Goal: Task Accomplishment & Management: Manage account settings

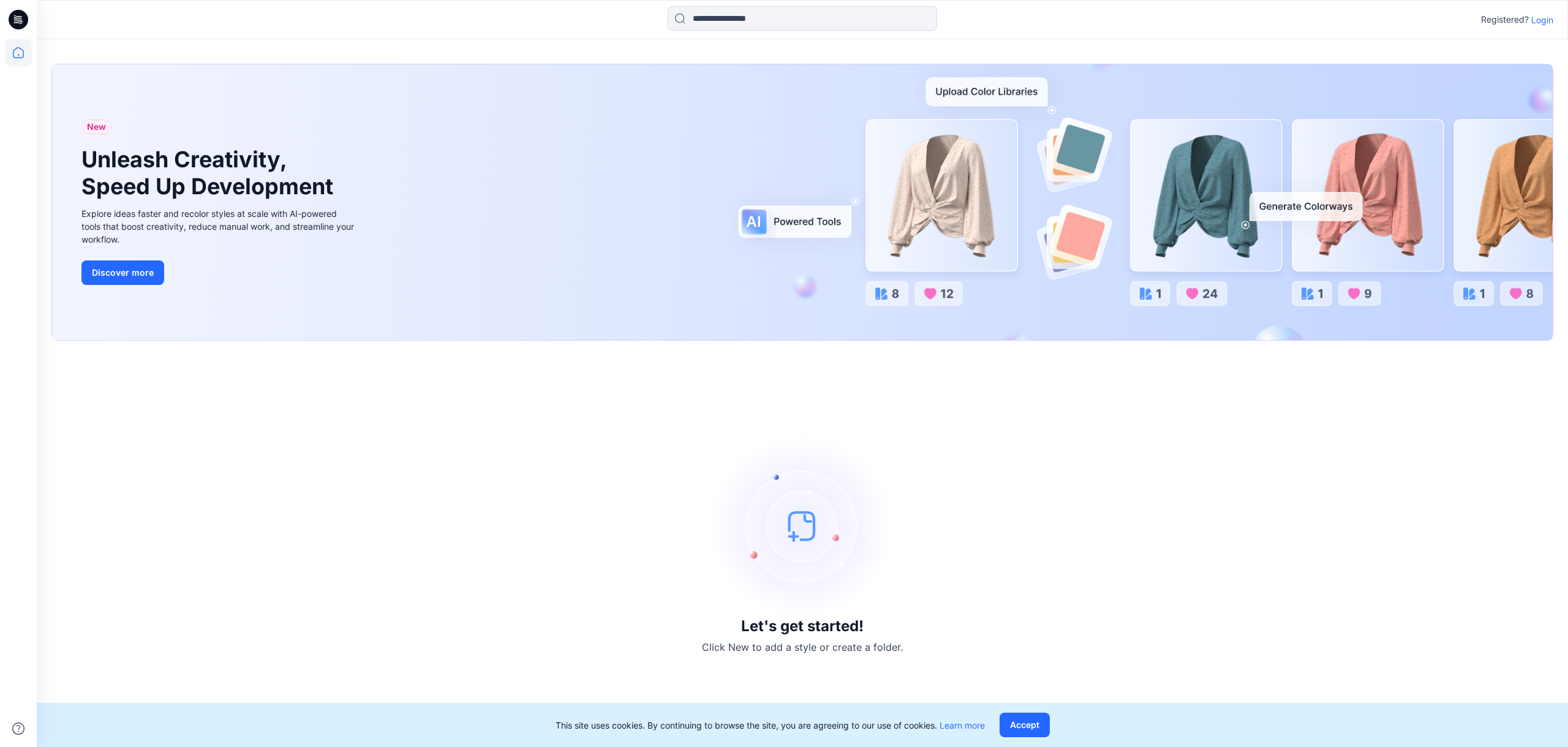
click at [1545, 17] on p "Login" at bounding box center [1542, 20] width 22 height 13
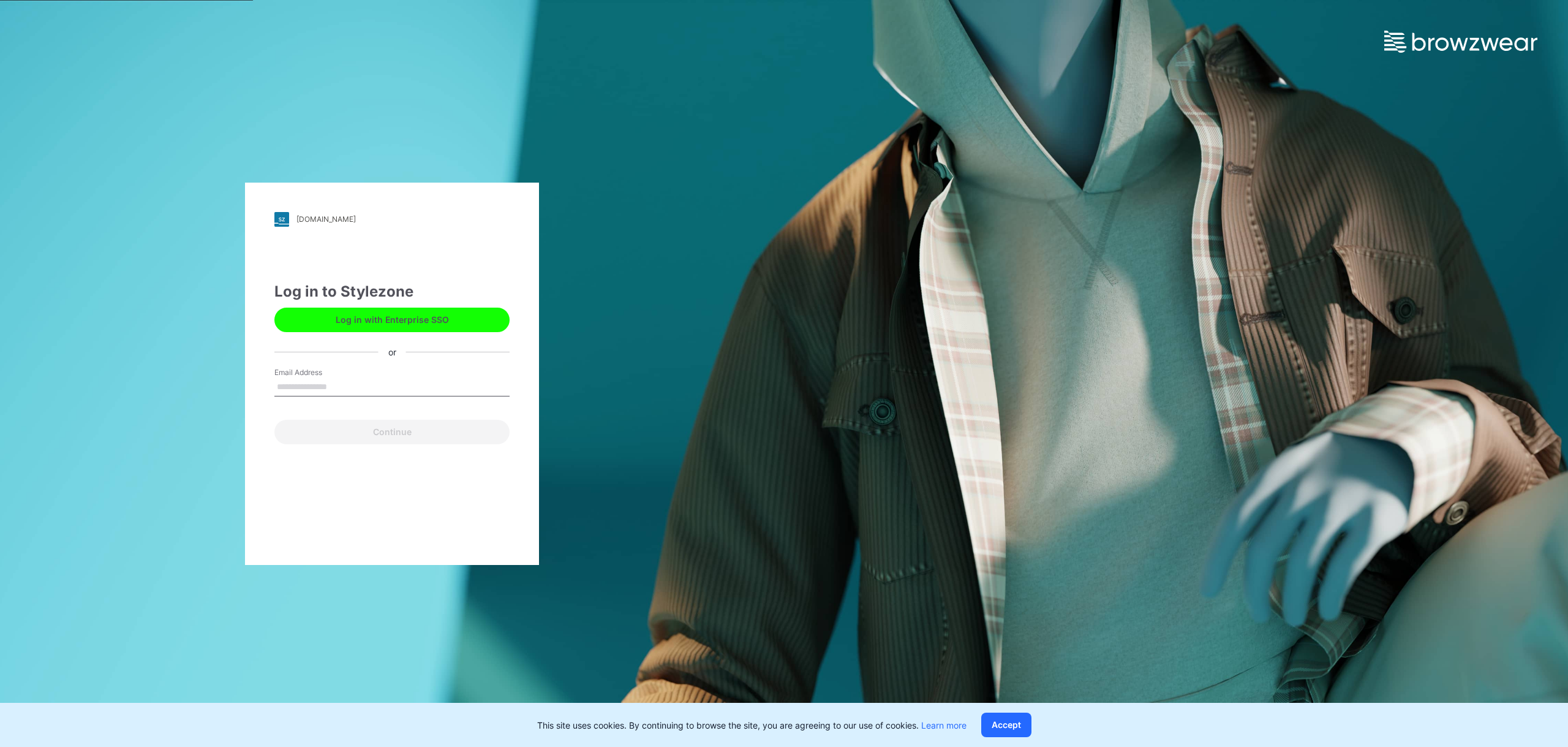
click at [373, 387] on input "Email Address" at bounding box center [392, 387] width 235 height 18
click at [320, 391] on input "Email Address" at bounding box center [392, 387] width 235 height 18
type input "**********"
click at [394, 429] on button "Continue" at bounding box center [392, 432] width 235 height 25
click at [401, 431] on button "Continue" at bounding box center [392, 432] width 235 height 25
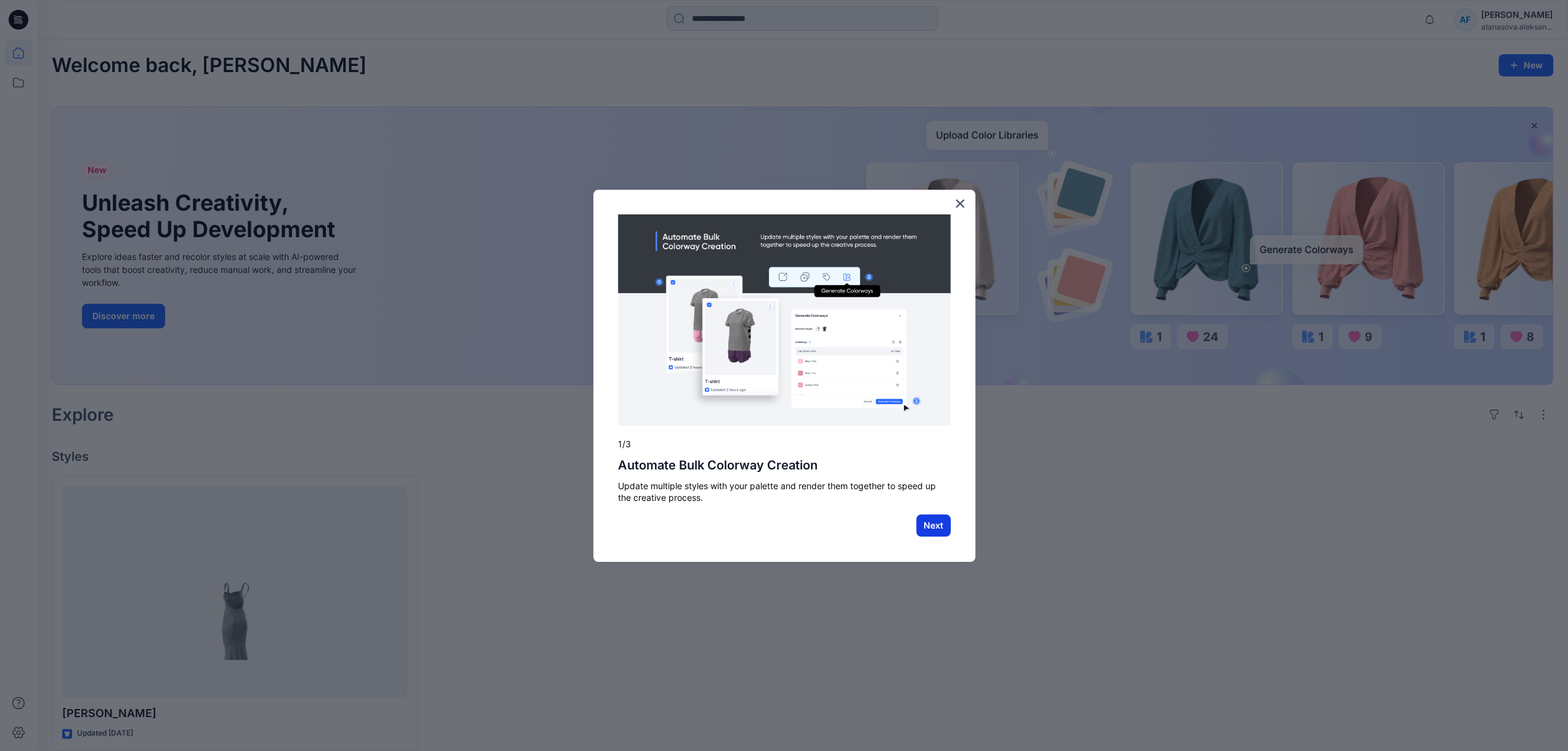
click at [928, 523] on button "Next" at bounding box center [933, 525] width 34 height 22
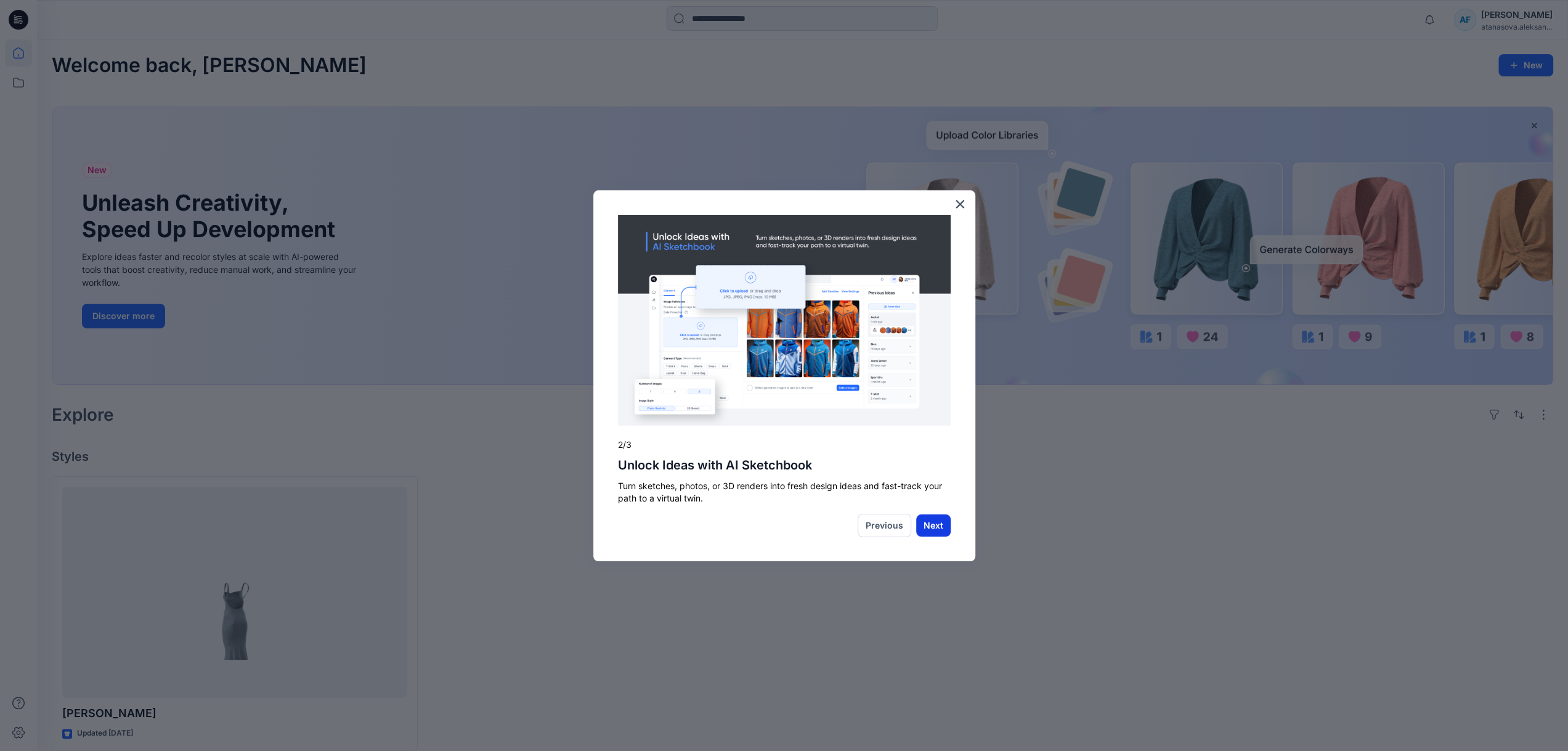
click at [941, 525] on button "Next" at bounding box center [933, 525] width 34 height 22
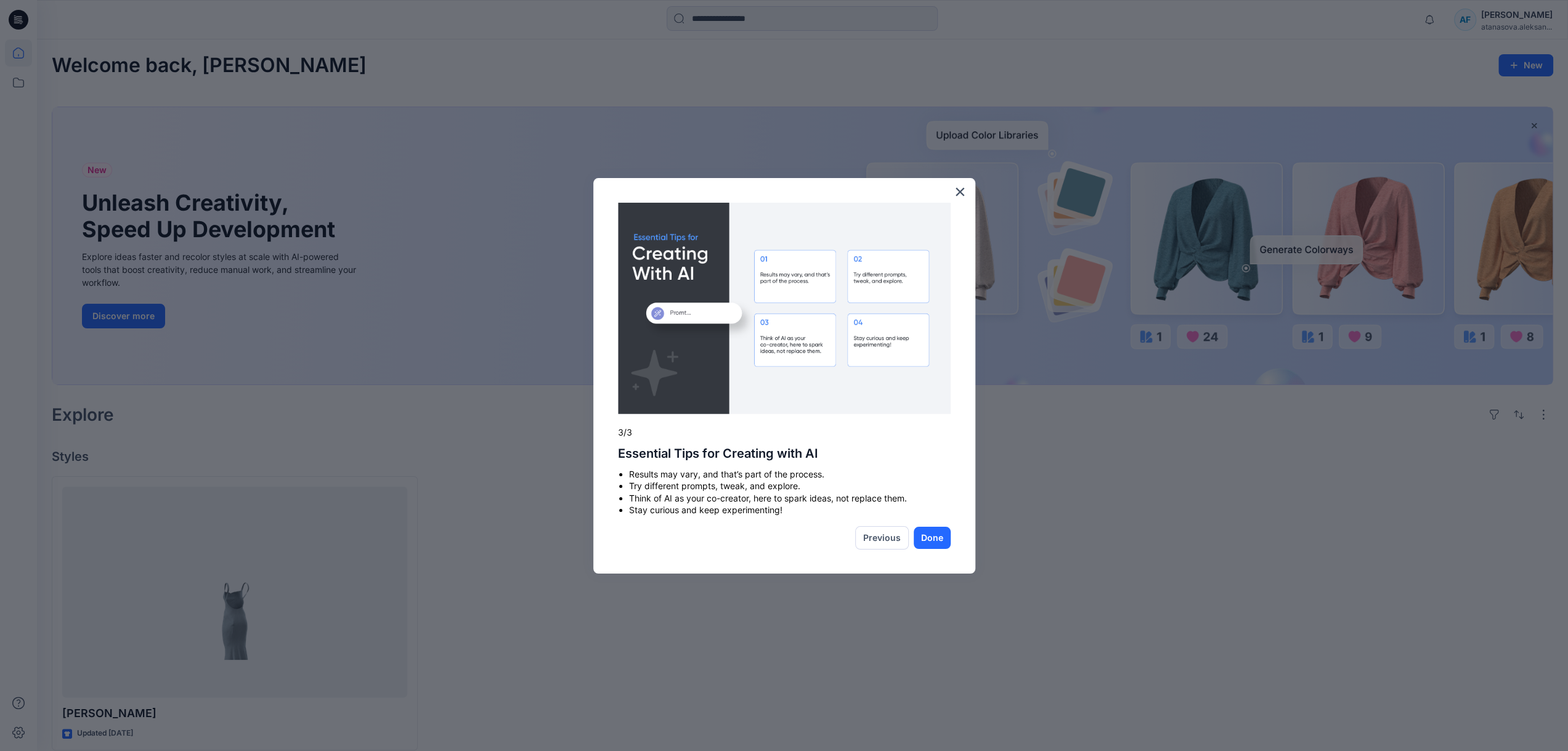
click at [941, 525] on div "× 3/3 Essential Tips for Creating with AI Results may vary, and that’s part of …" at bounding box center [784, 376] width 382 height 395
click at [936, 532] on button "Done" at bounding box center [932, 537] width 37 height 22
